Goal: Task Accomplishment & Management: Use online tool/utility

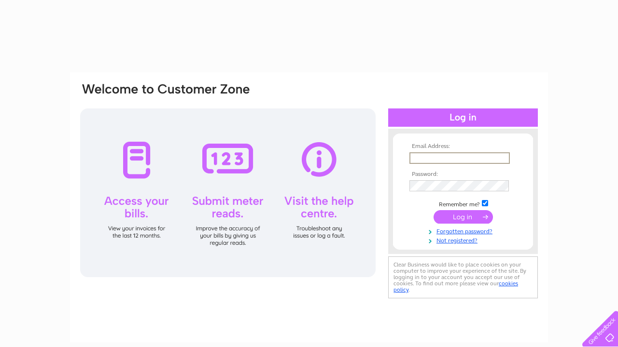
click at [460, 157] on input "text" at bounding box center [459, 158] width 100 height 12
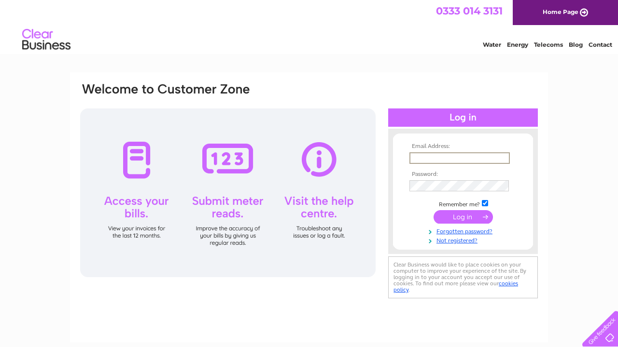
type input "staceymackrell@hotmail.co.uk"
click at [463, 216] on input "submit" at bounding box center [462, 217] width 59 height 14
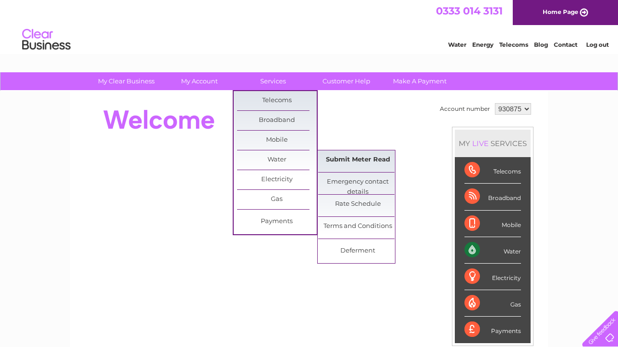
click at [339, 158] on link "Submit Meter Read" at bounding box center [358, 160] width 80 height 19
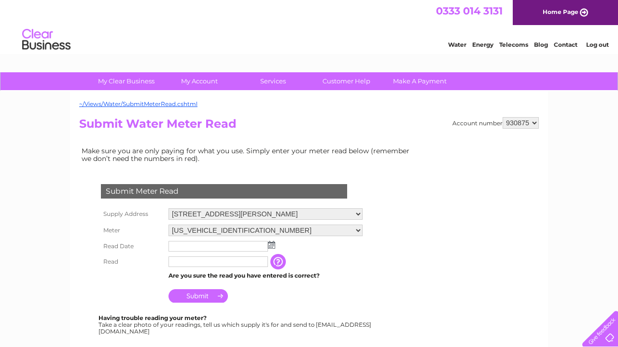
click at [222, 241] on input "text" at bounding box center [217, 246] width 99 height 11
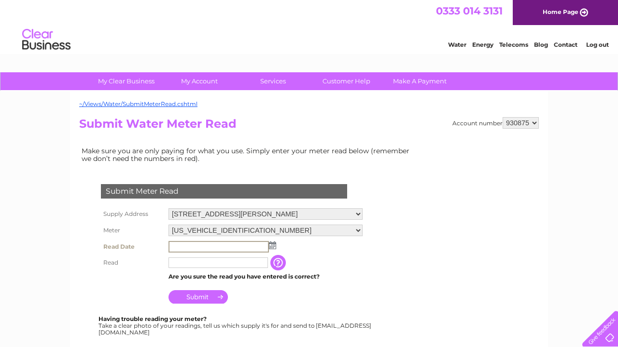
click at [222, 241] on input "text" at bounding box center [218, 247] width 100 height 12
click at [228, 242] on input "text" at bounding box center [218, 247] width 100 height 12
click at [274, 244] on img at bounding box center [272, 246] width 7 height 8
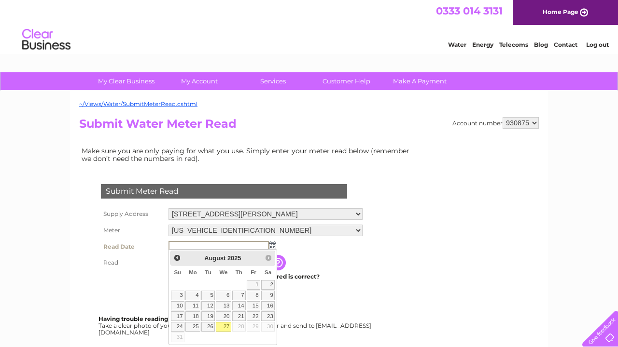
click at [227, 325] on link "27" at bounding box center [223, 327] width 15 height 10
type input "[DATE]"
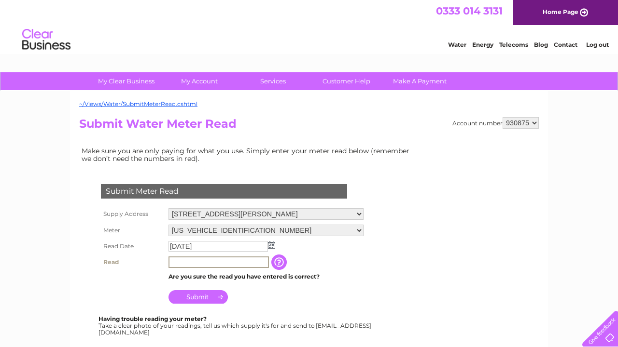
click at [232, 258] on input "text" at bounding box center [218, 263] width 100 height 12
type input "00011"
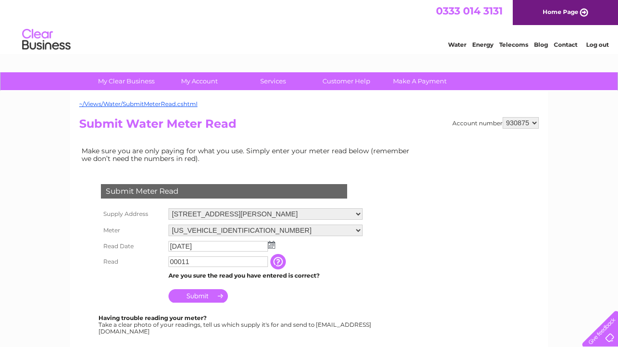
click at [210, 299] on input "Submit" at bounding box center [197, 297] width 59 height 14
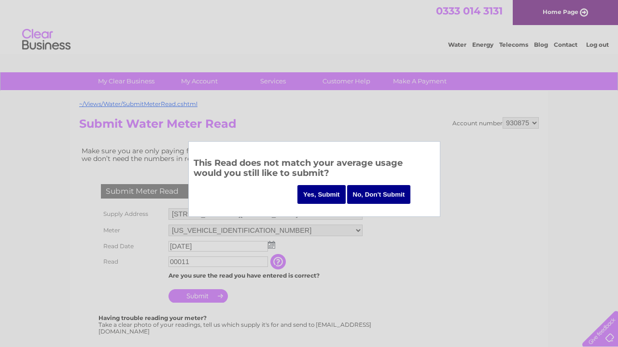
click at [313, 195] on input "Yes, Submit" at bounding box center [321, 194] width 48 height 19
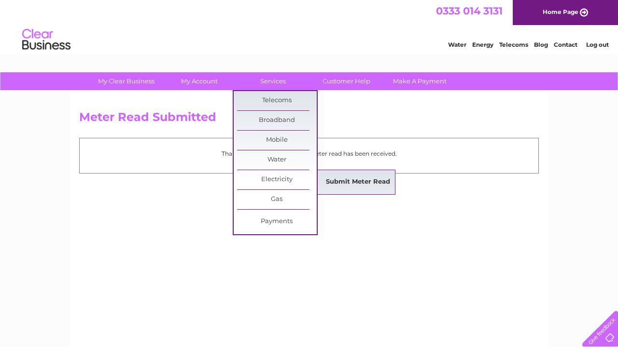
click at [332, 179] on link "Submit Meter Read" at bounding box center [358, 182] width 80 height 19
